Goal: Book appointment/travel/reservation

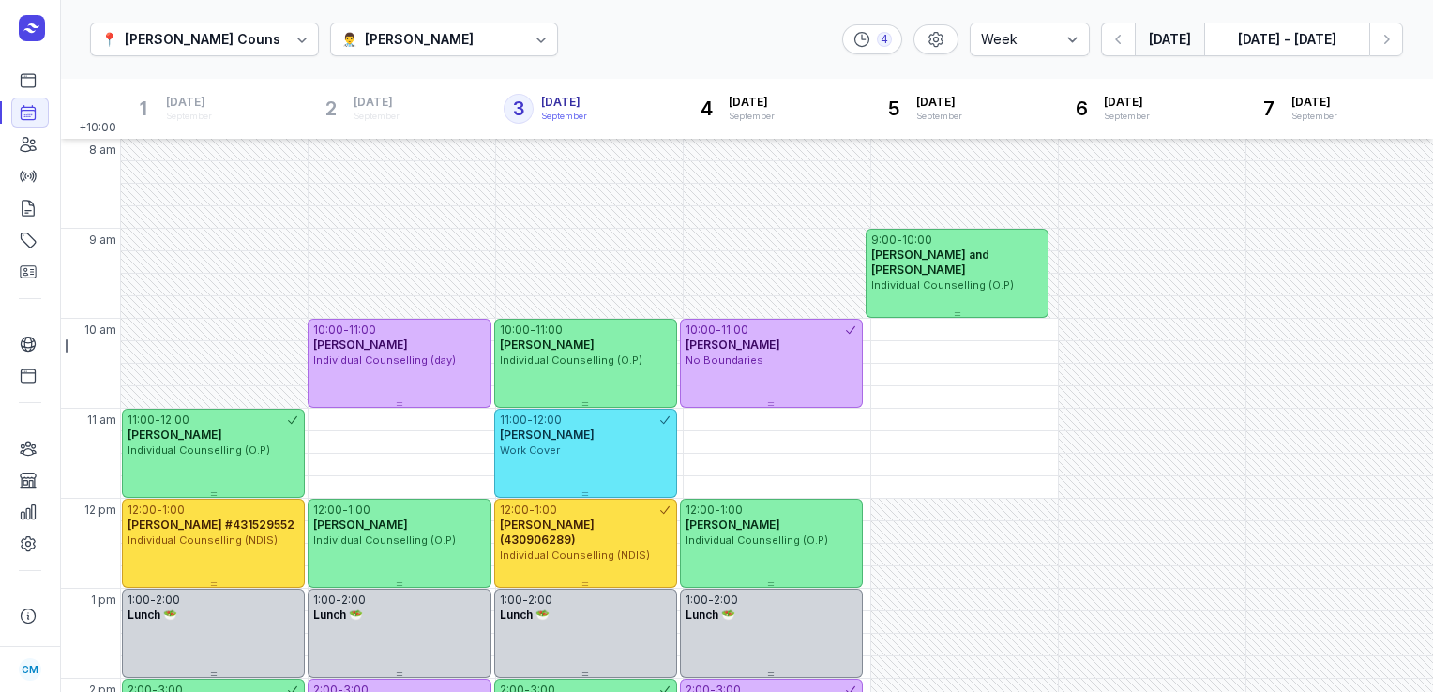
select select "week"
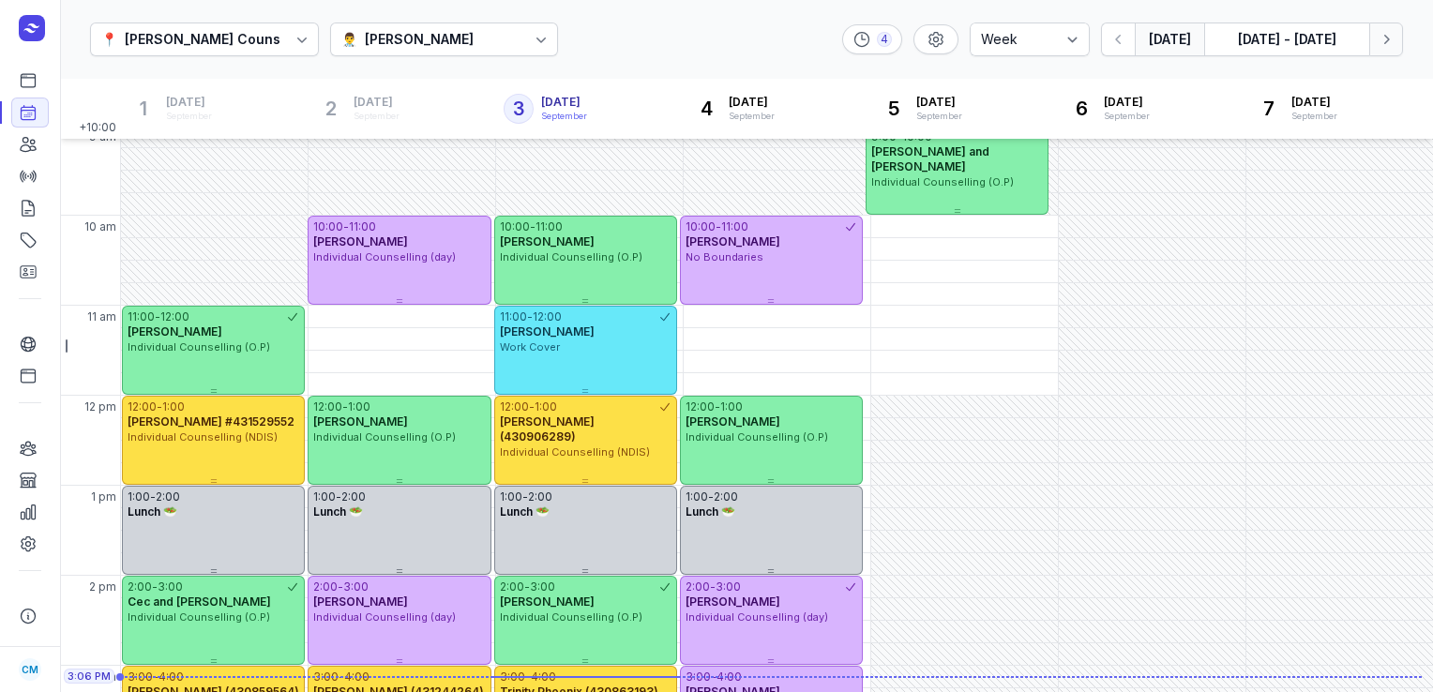
click at [1376, 43] on button "Next week" at bounding box center [1386, 40] width 34 height 34
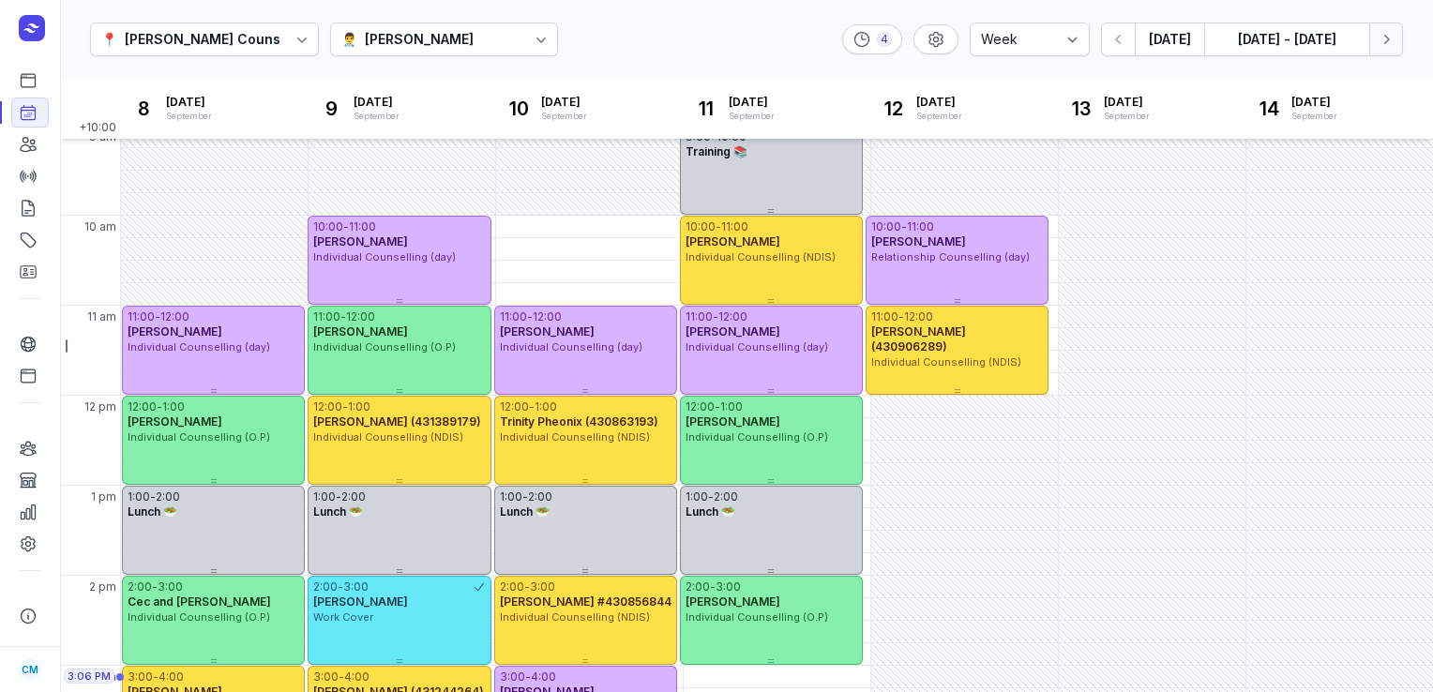
click at [1376, 43] on button "Next week" at bounding box center [1386, 40] width 34 height 34
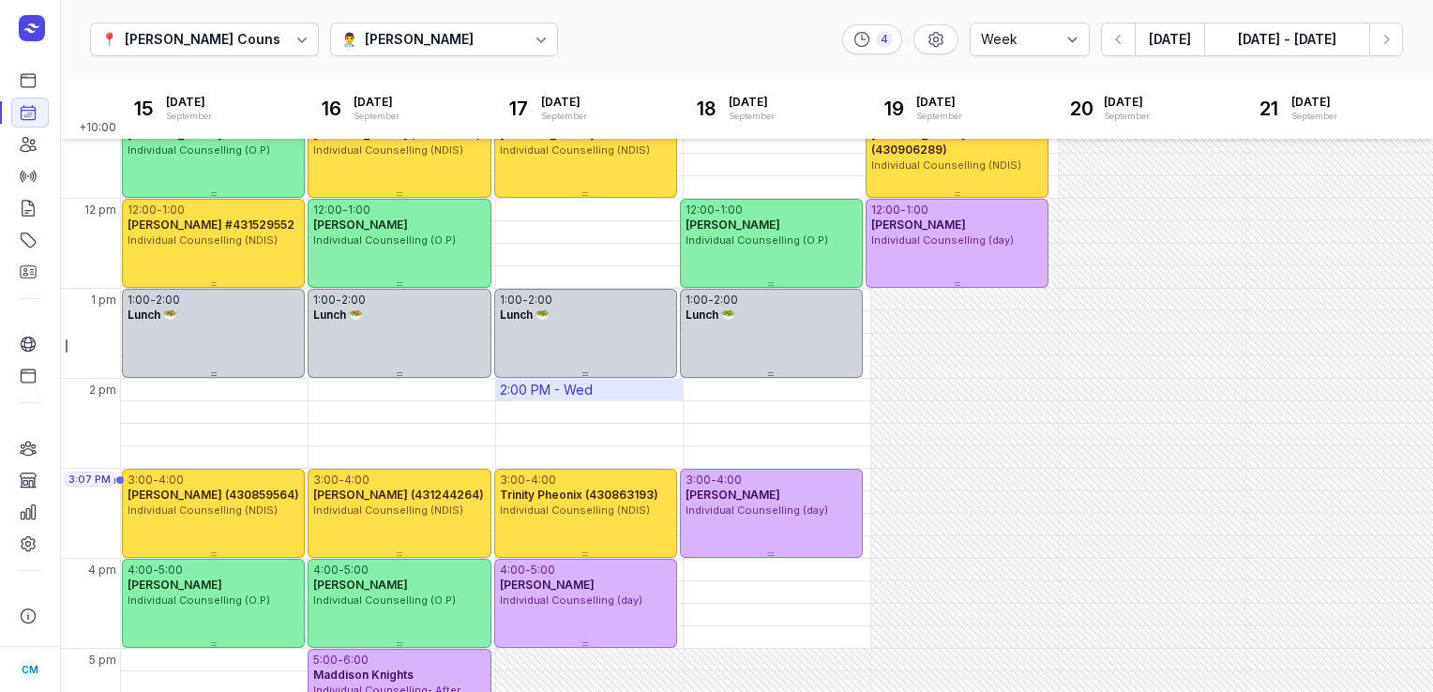
scroll to position [139, 0]
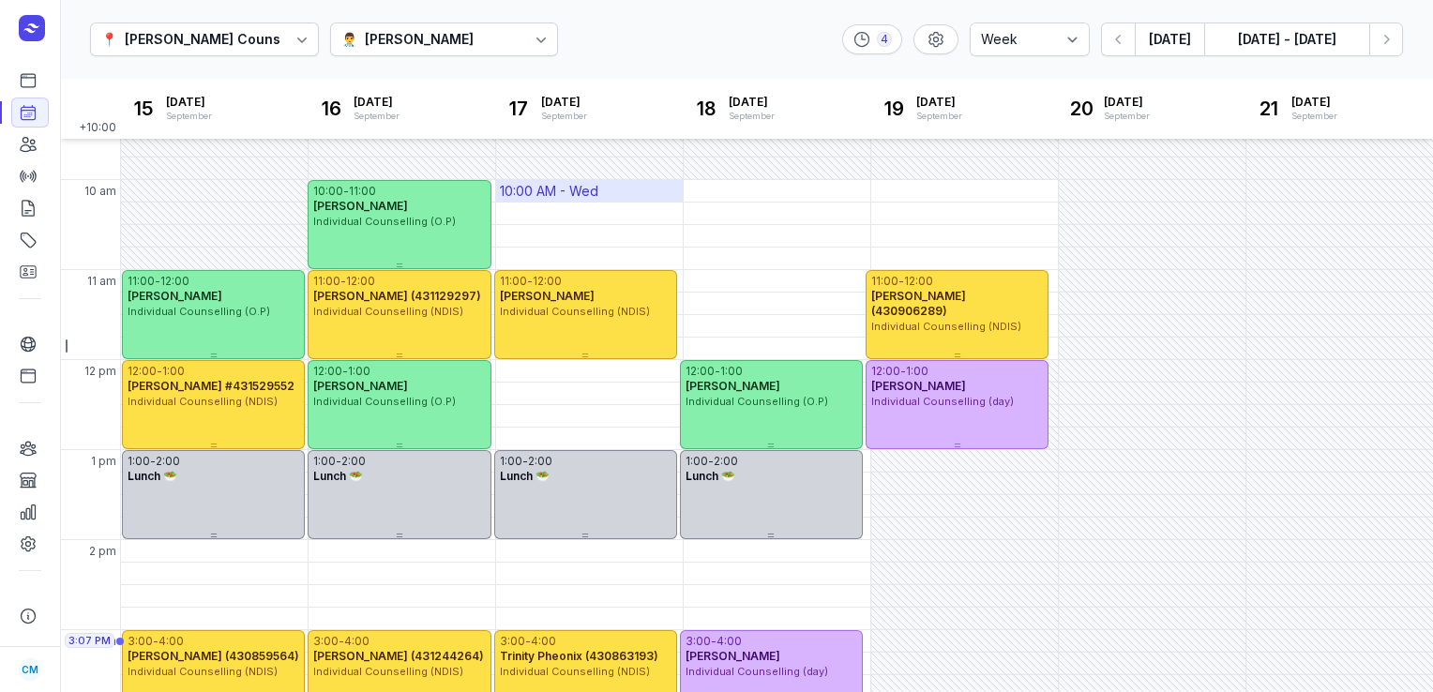
click at [600, 193] on div "10:00 AM - Wed" at bounding box center [589, 191] width 187 height 22
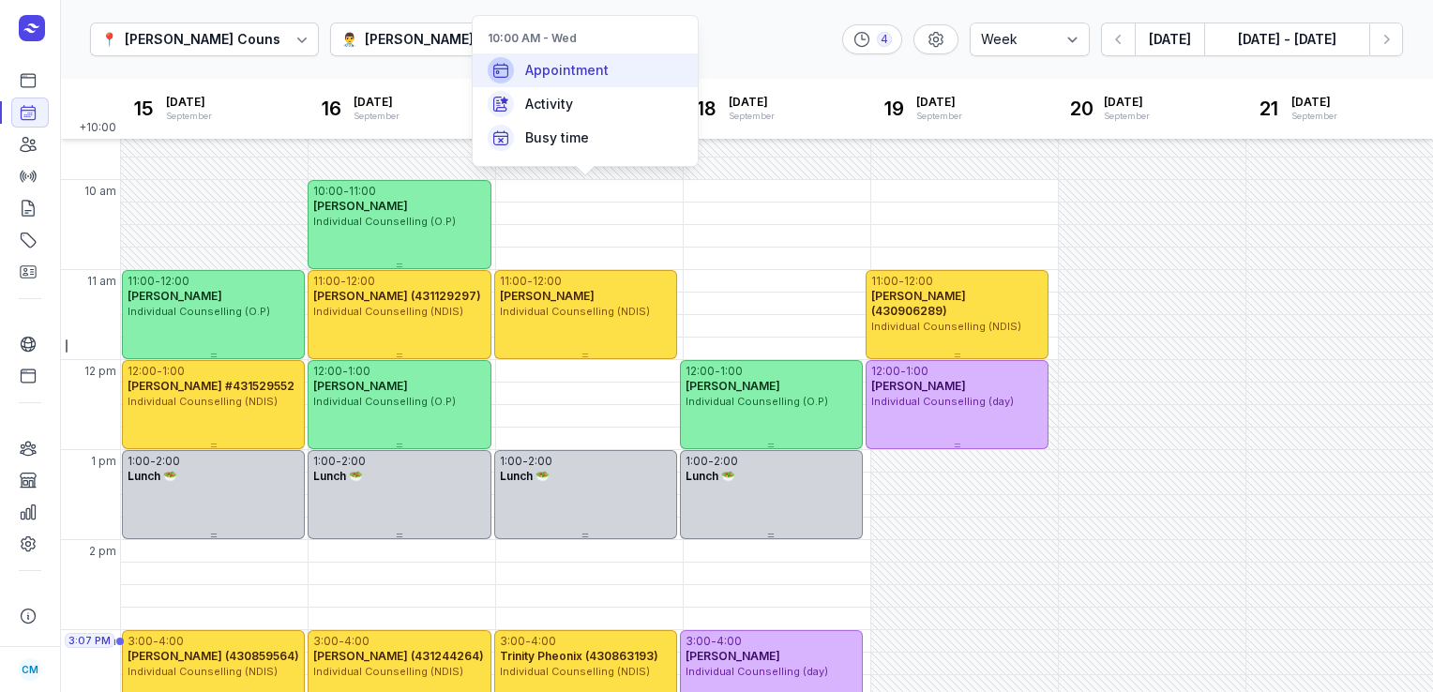
click at [583, 73] on span "Appointment" at bounding box center [566, 70] width 83 height 19
select select
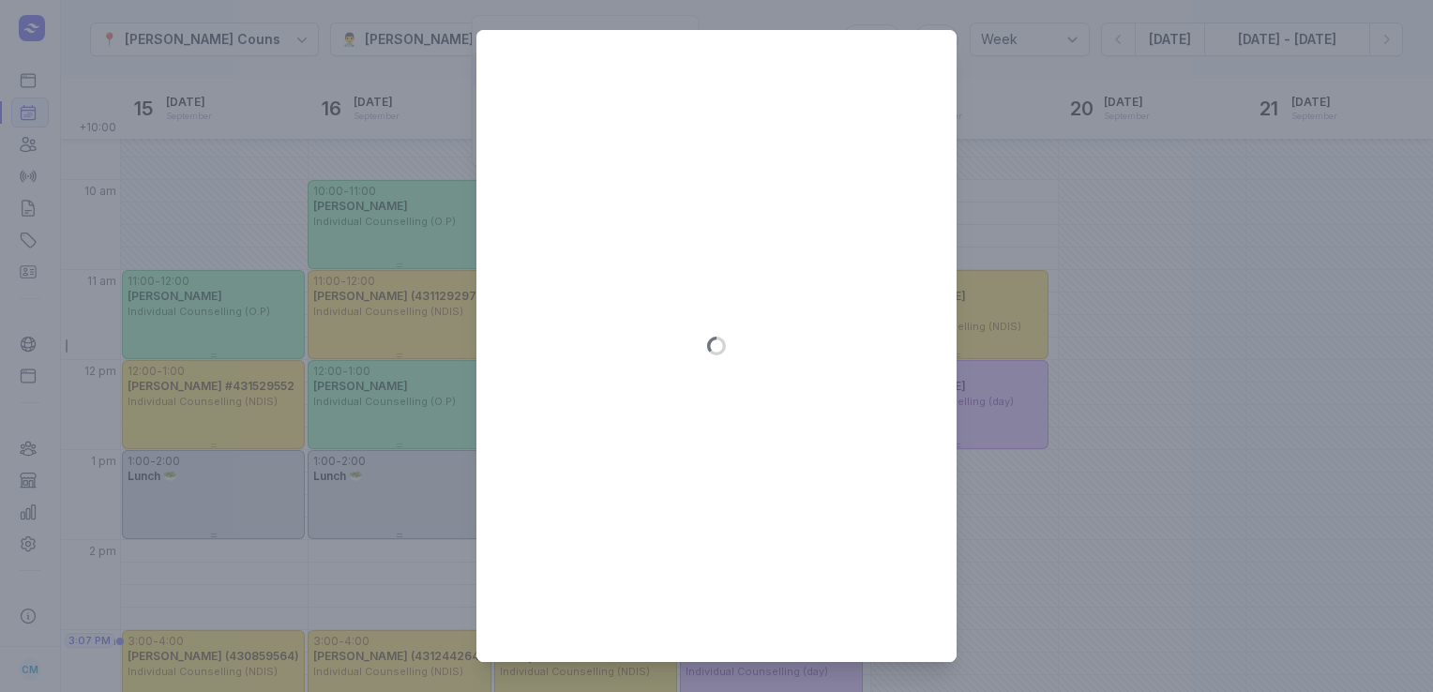
type input "[DATE]"
select select "10:00"
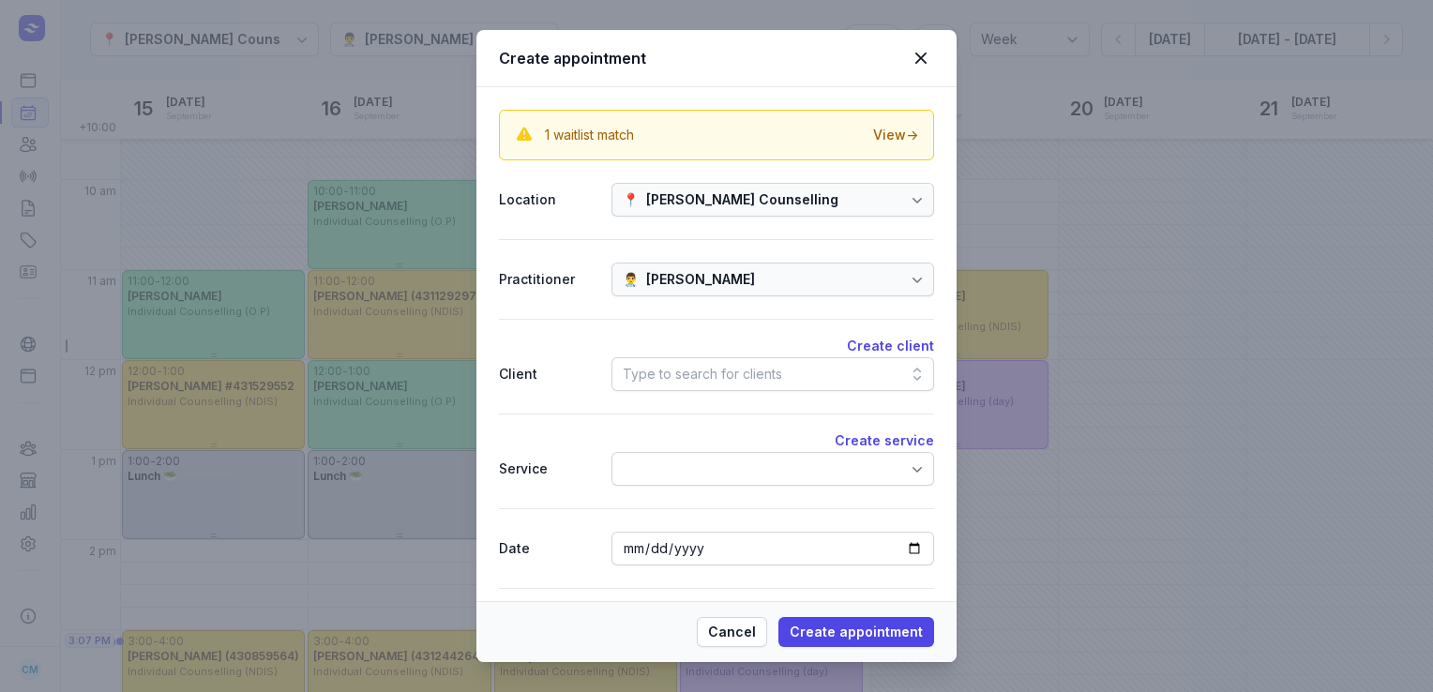
click at [685, 375] on div "Type to search for clients" at bounding box center [702, 374] width 159 height 23
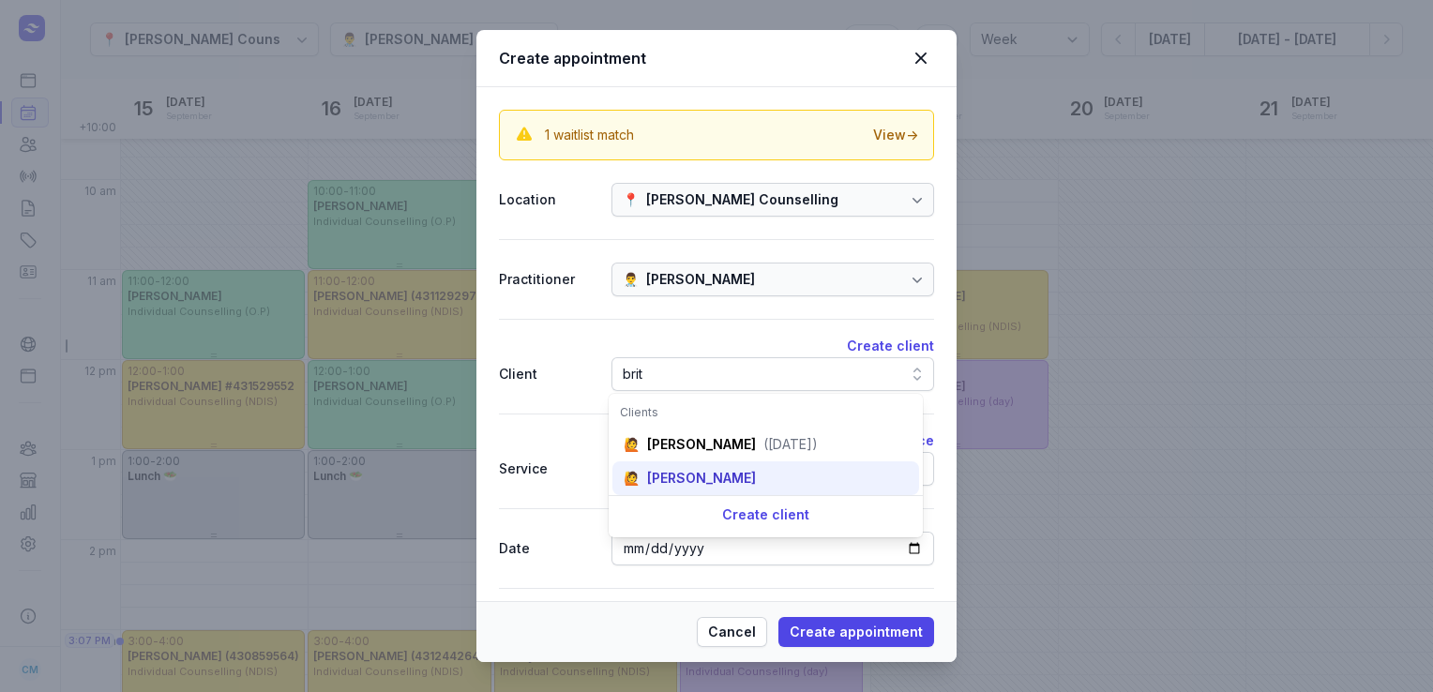
type input "brit"
click at [688, 472] on div "[PERSON_NAME]" at bounding box center [701, 478] width 109 height 19
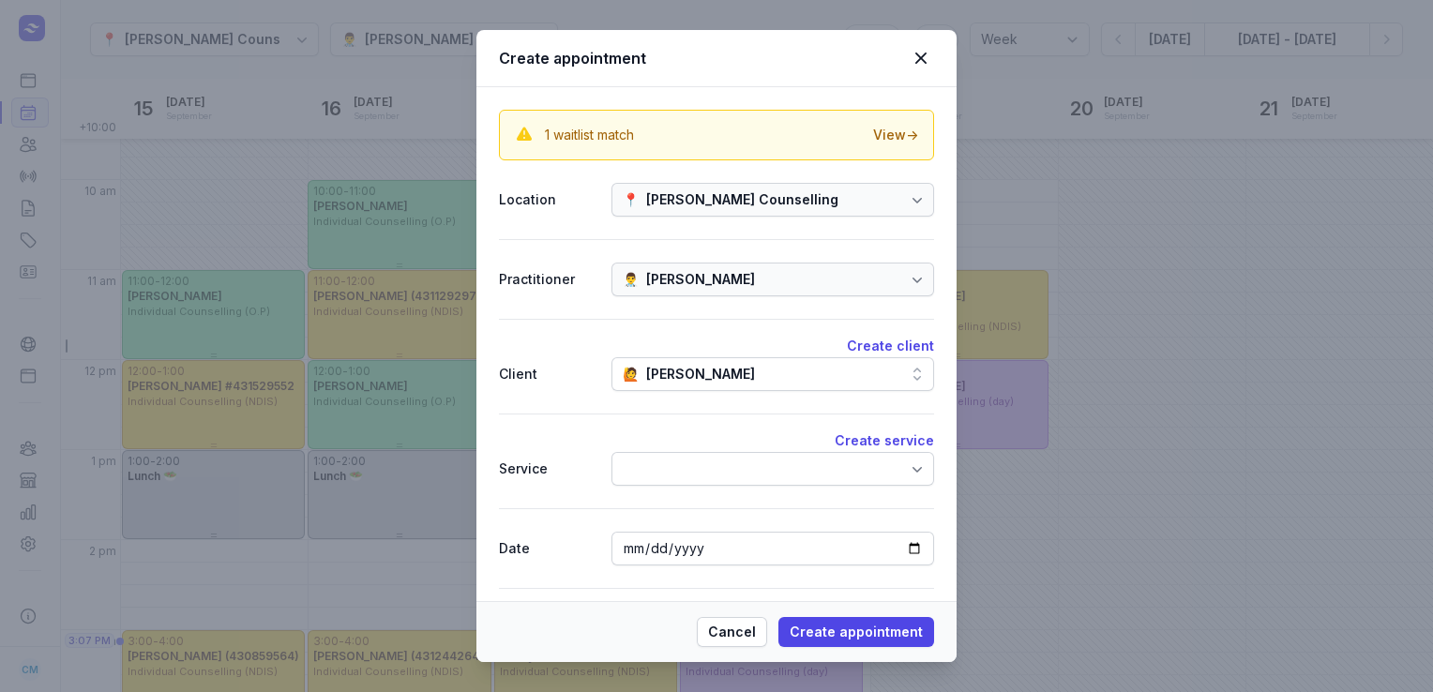
click at [688, 472] on div at bounding box center [772, 469] width 323 height 34
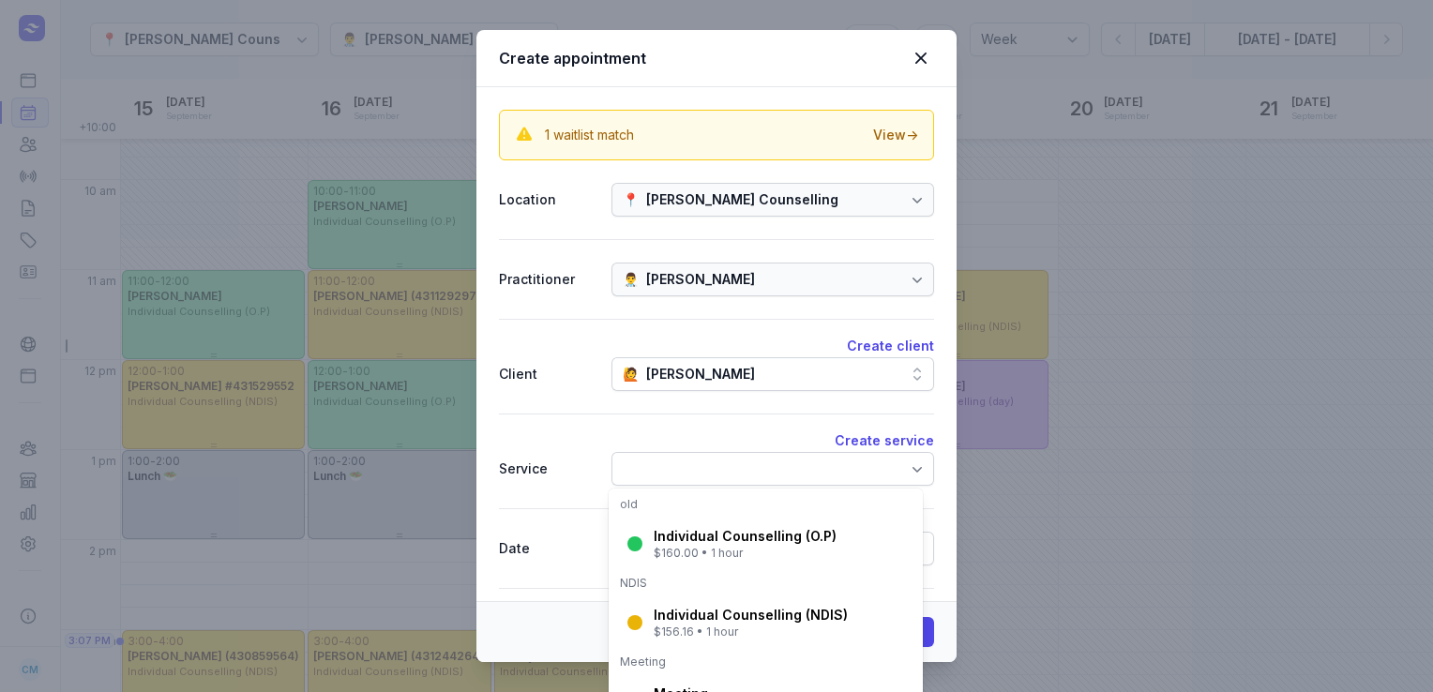
scroll to position [278, 0]
click at [692, 540] on div "Individual Counselling (O.P)" at bounding box center [745, 535] width 183 height 19
select select "11:00"
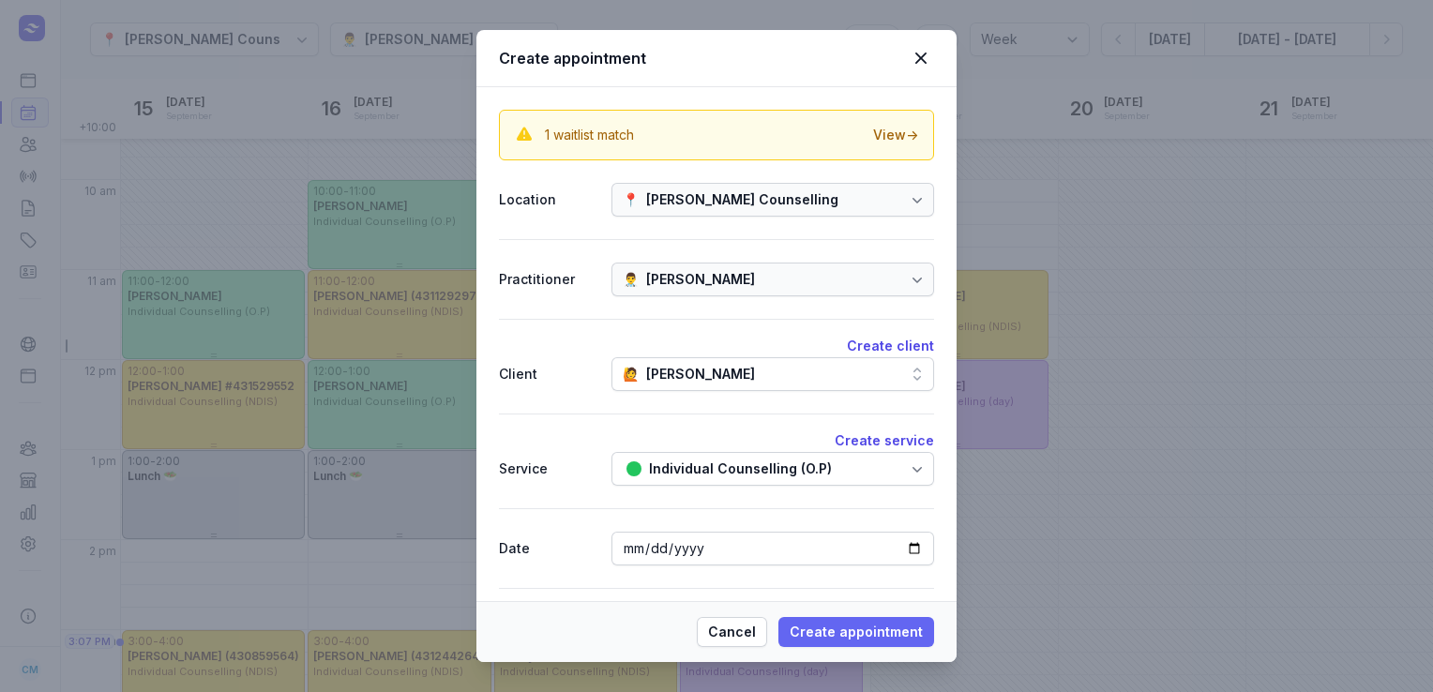
click at [833, 630] on span "Create appointment" at bounding box center [856, 632] width 133 height 23
select select
